Goal: Transaction & Acquisition: Purchase product/service

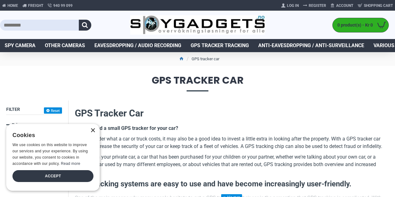
click at [92, 132] on font "×" at bounding box center [92, 130] width 5 height 10
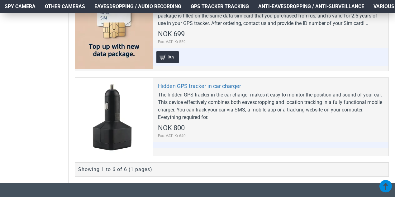
scroll to position [604, 0]
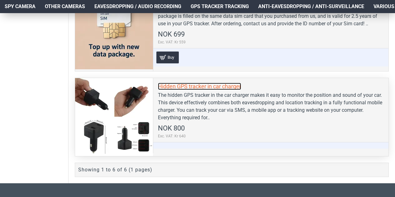
click at [168, 86] on font "Hidden GPS tracker in car charger" at bounding box center [199, 86] width 83 height 7
click at [96, 110] on div at bounding box center [114, 117] width 78 height 78
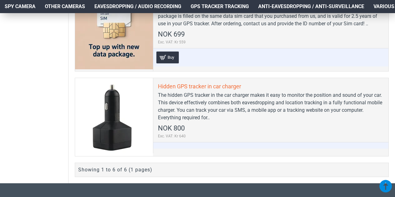
scroll to position [711, 0]
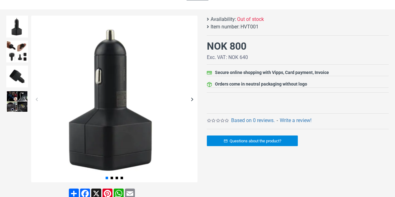
scroll to position [91, 0]
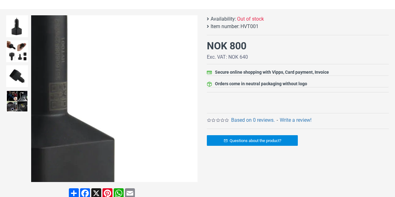
click at [195, 101] on div "Next slide" at bounding box center [192, 98] width 11 height 11
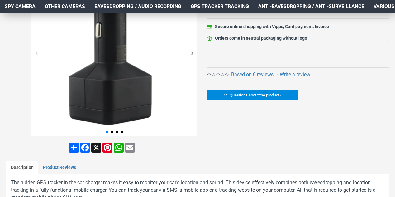
scroll to position [136, 0]
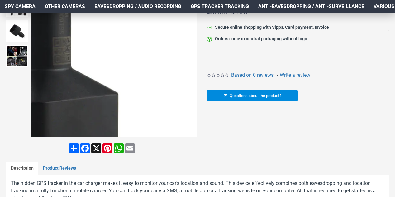
click at [190, 56] on div "Next slide" at bounding box center [192, 53] width 11 height 11
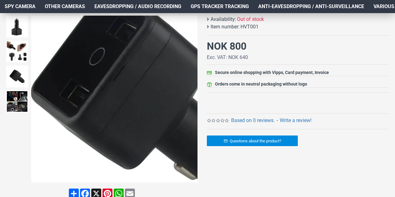
scroll to position [91, 0]
